Goal: Information Seeking & Learning: Understand process/instructions

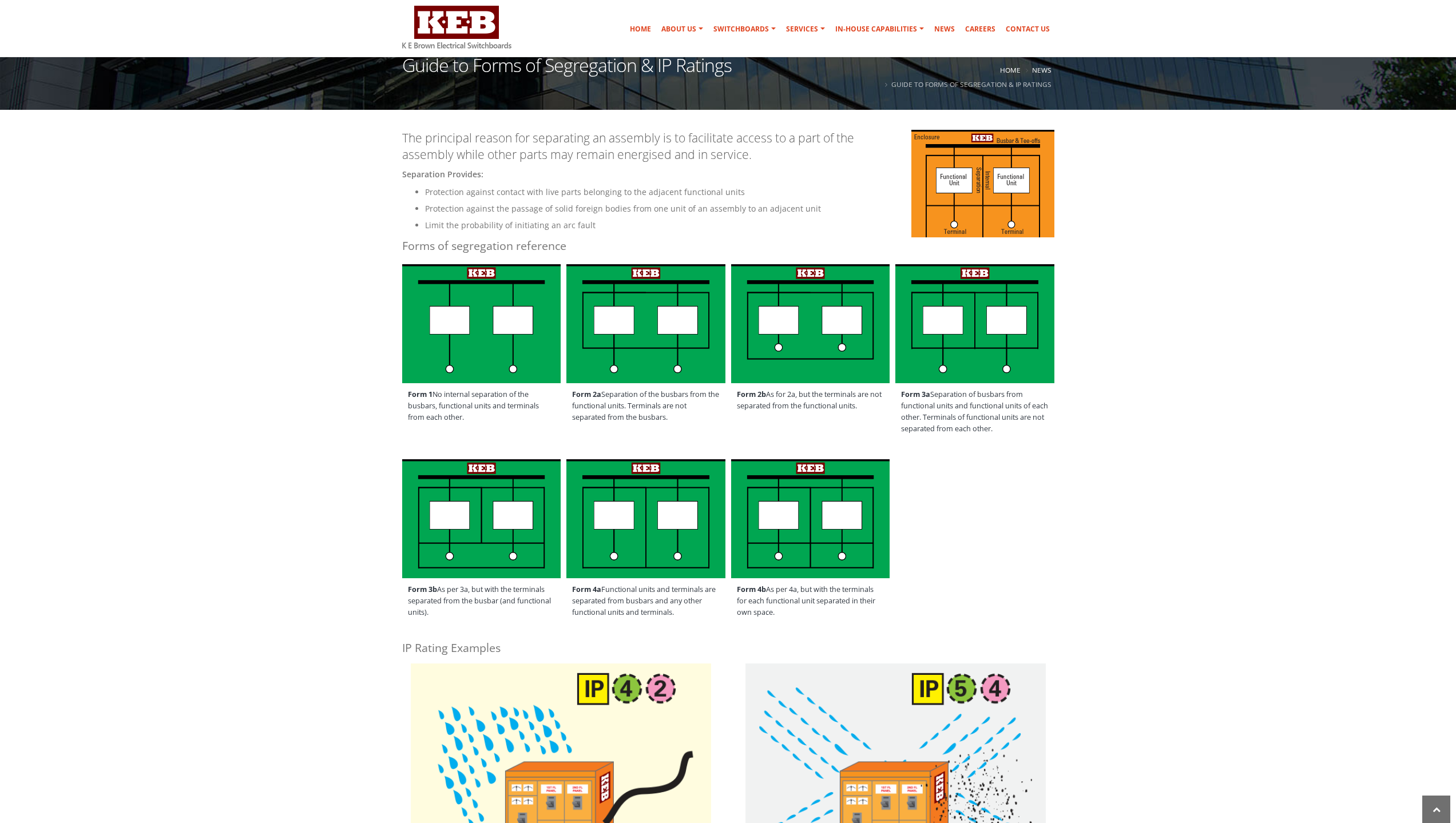
scroll to position [115, 0]
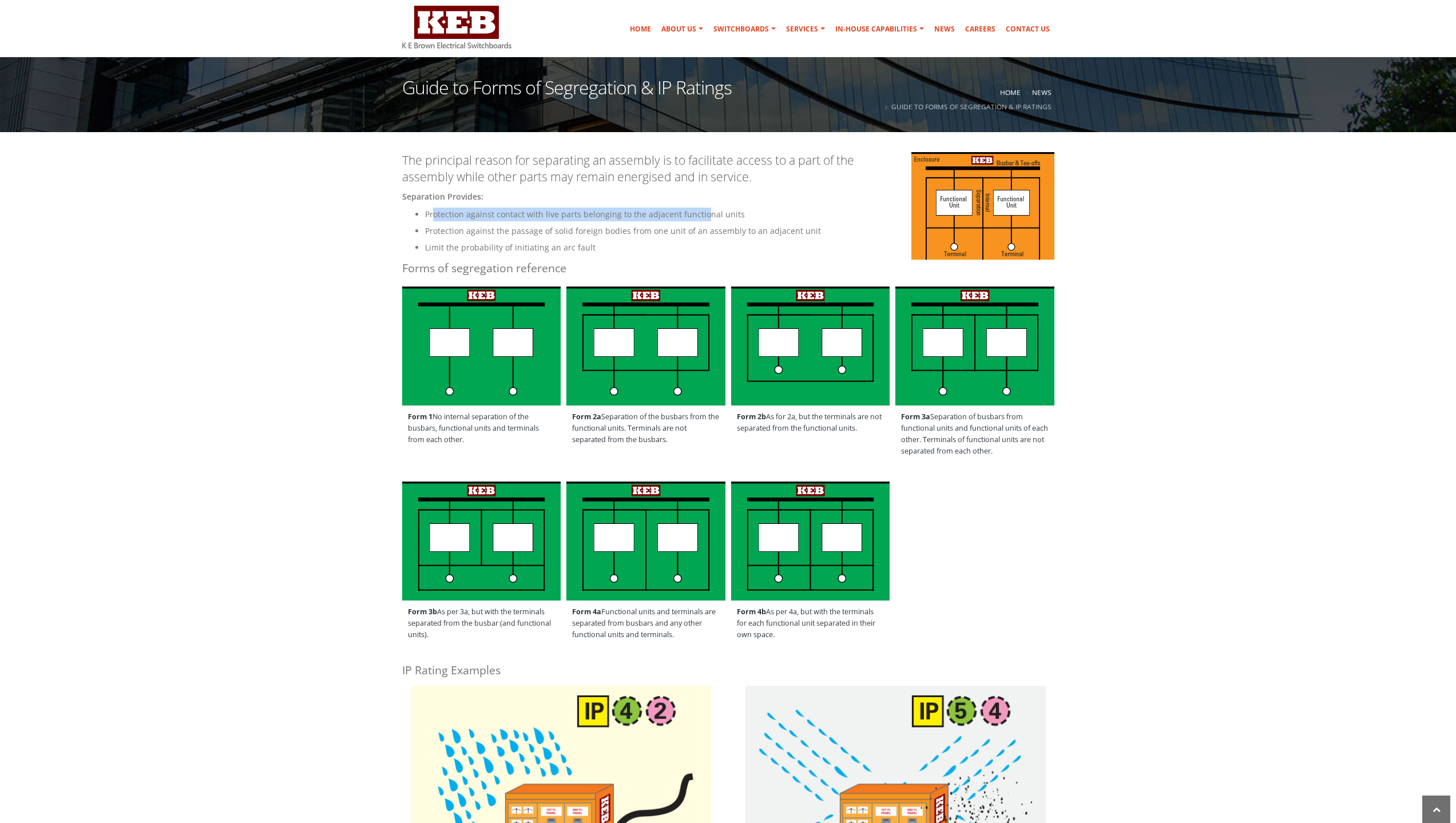
drag, startPoint x: 432, startPoint y: 211, endPoint x: 702, endPoint y: 216, distance: 270.0
click at [702, 216] on li "Protection against contact with live parts belonging to the adjacent functional…" at bounding box center [739, 214] width 629 height 14
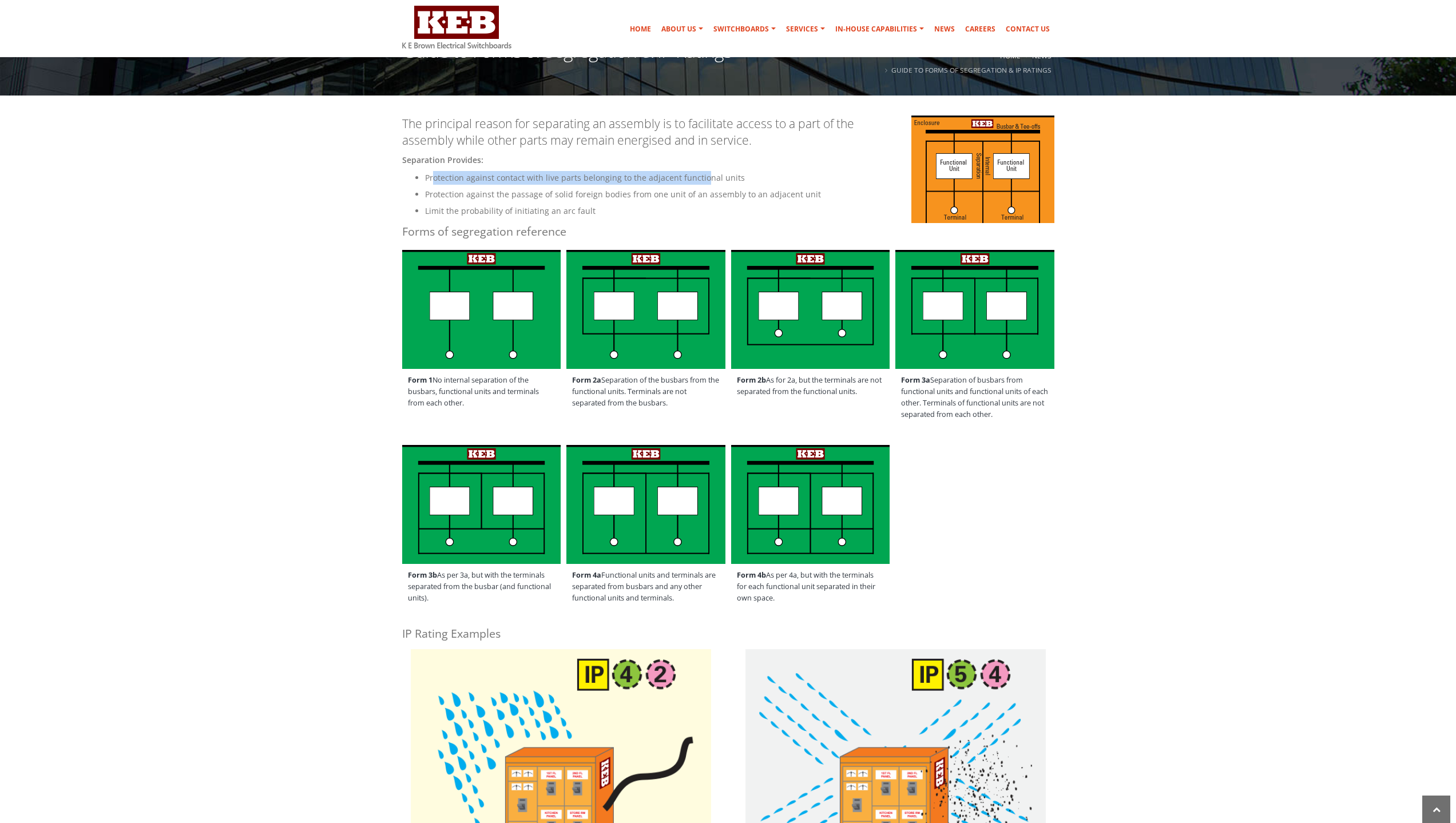
scroll to position [171, 0]
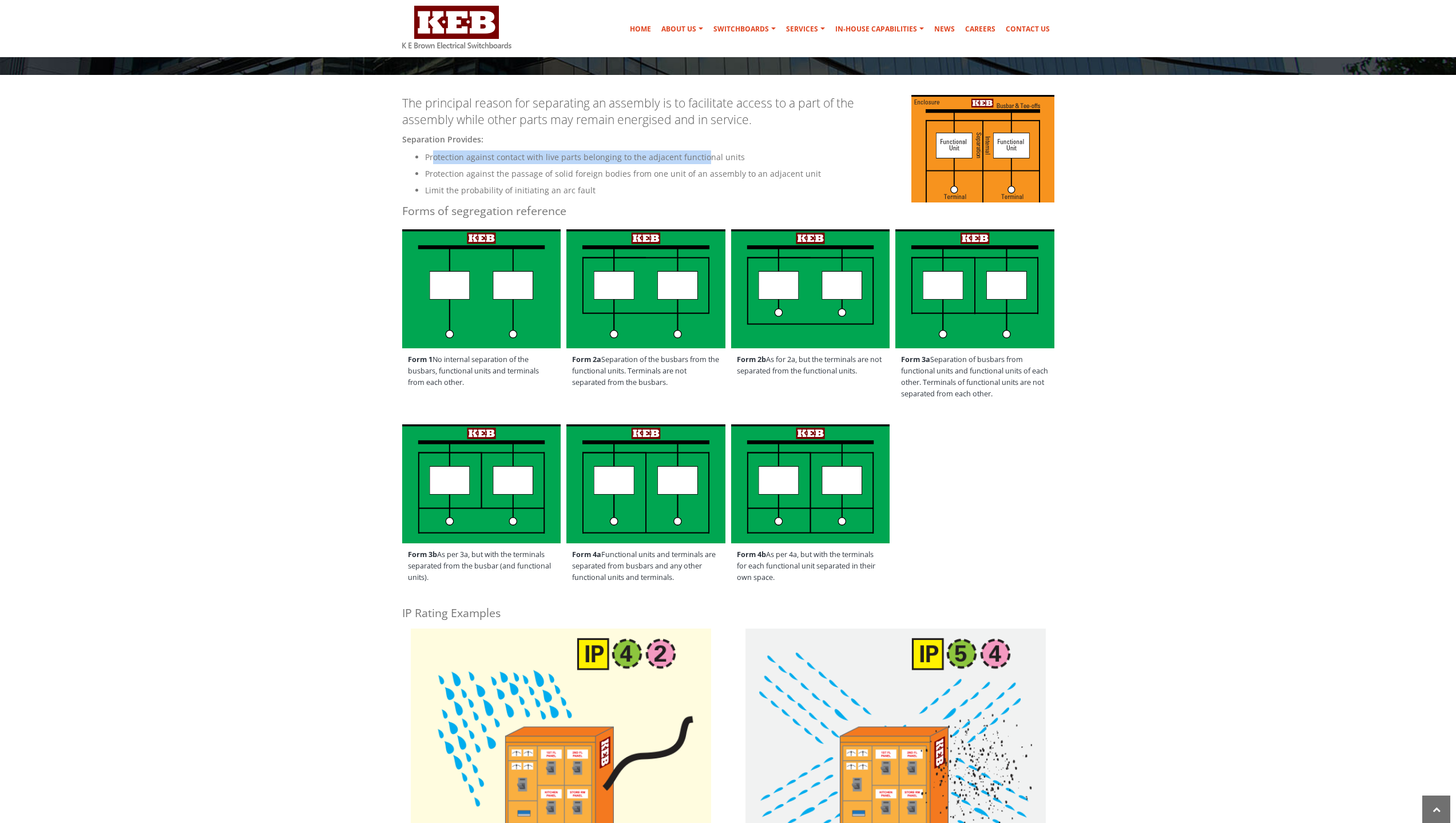
drag, startPoint x: 432, startPoint y: 358, endPoint x: 475, endPoint y: 381, distance: 48.8
click at [475, 381] on span "Form 1 No internal separation of the busbars, functional units and terminals fr…" at bounding box center [481, 371] width 159 height 45
click at [574, 367] on span "Form 2a Separation of the busbars from the functional units. Terminals are not …" at bounding box center [646, 371] width 159 height 45
drag, startPoint x: 574, startPoint y: 360, endPoint x: 690, endPoint y: 363, distance: 116.0
click at [690, 363] on span "Form 2a Separation of the busbars from the functional units. Terminals are not …" at bounding box center [646, 371] width 159 height 45
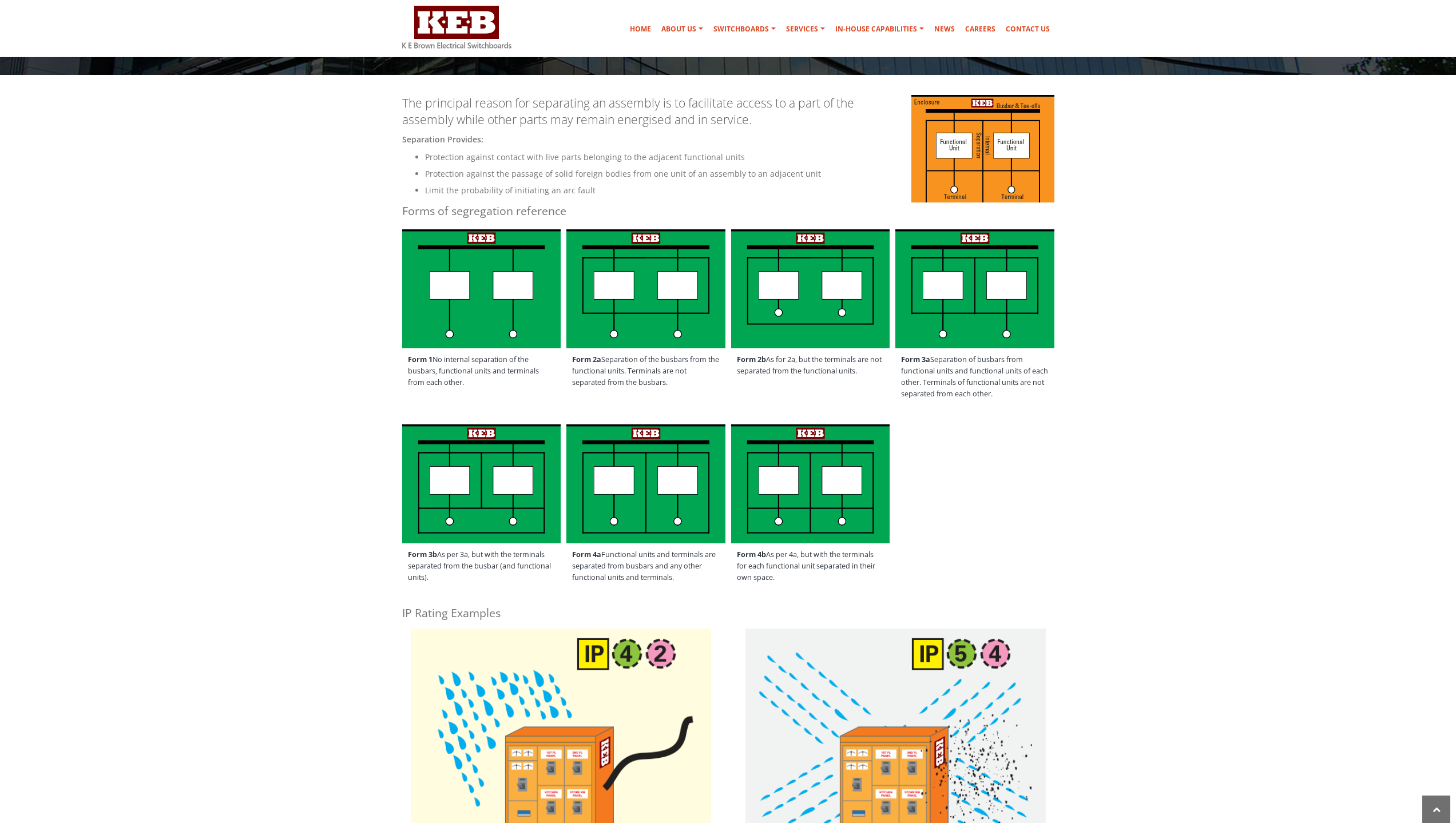
click at [798, 372] on span "Form 2b As for 2a, but the terminals are not separated from the functional unit…" at bounding box center [810, 366] width 159 height 34
drag, startPoint x: 740, startPoint y: 362, endPoint x: 791, endPoint y: 362, distance: 51.0
click at [791, 362] on span "Form 2b As for 2a, but the terminals are not separated from the functional unit…" at bounding box center [810, 366] width 159 height 34
